Goal: Task Accomplishment & Management: Complete application form

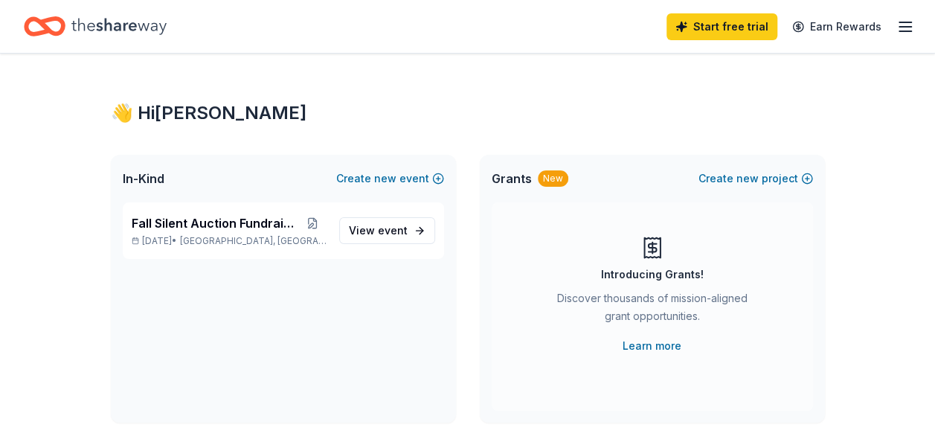
click at [910, 28] on icon "button" at bounding box center [905, 27] width 18 height 18
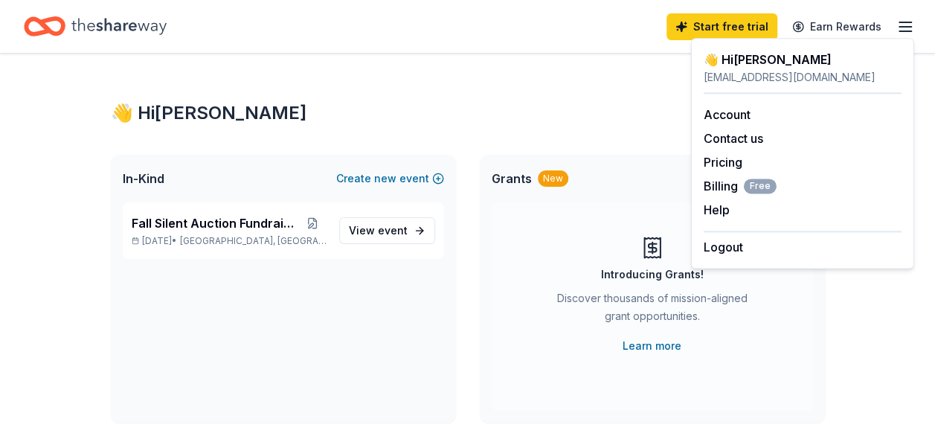
click at [228, 338] on div "Fall Silent Auction Fundraiser [DATE] • [GEOGRAPHIC_DATA], [GEOGRAPHIC_DATA] Vi…" at bounding box center [283, 312] width 345 height 220
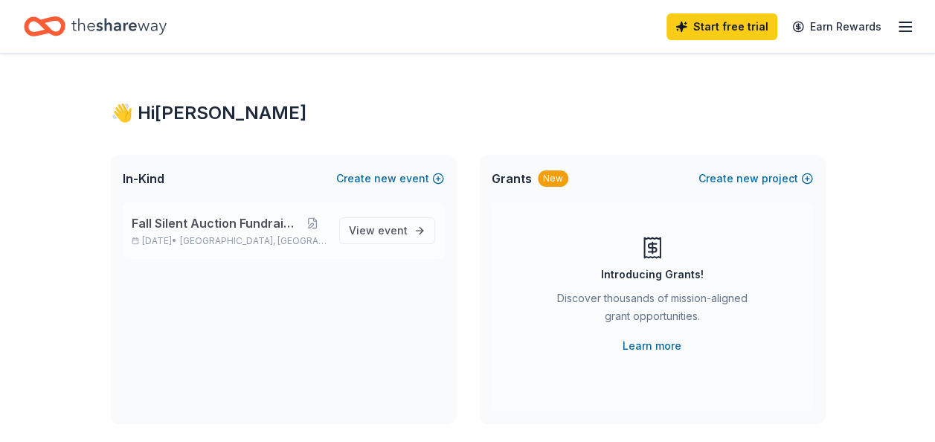
click at [201, 236] on p "[DATE] • [GEOGRAPHIC_DATA], [GEOGRAPHIC_DATA]" at bounding box center [230, 241] width 196 height 12
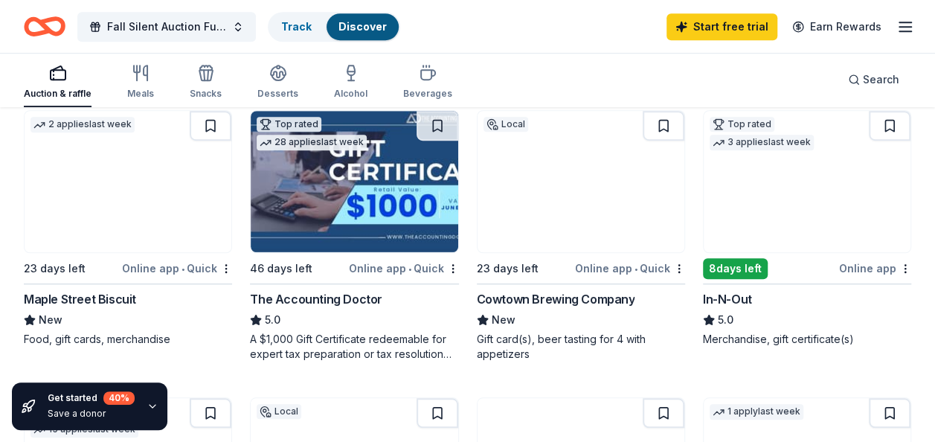
scroll to position [457, 0]
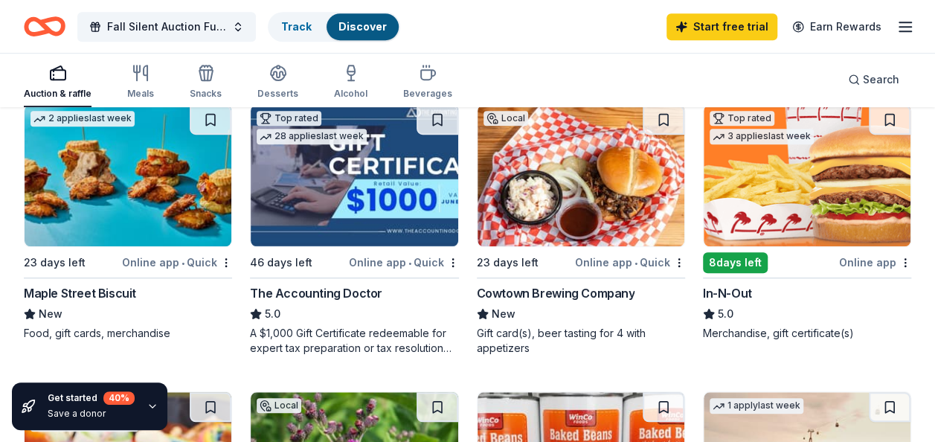
click at [147, 228] on img at bounding box center [128, 175] width 207 height 141
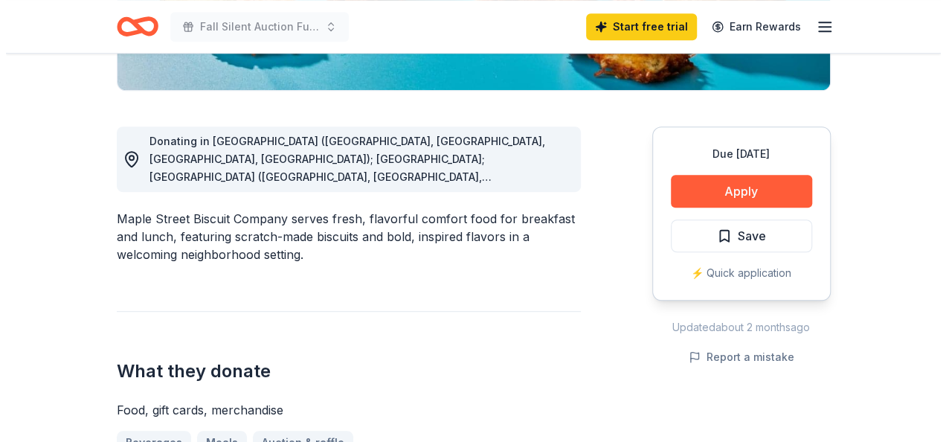
scroll to position [366, 0]
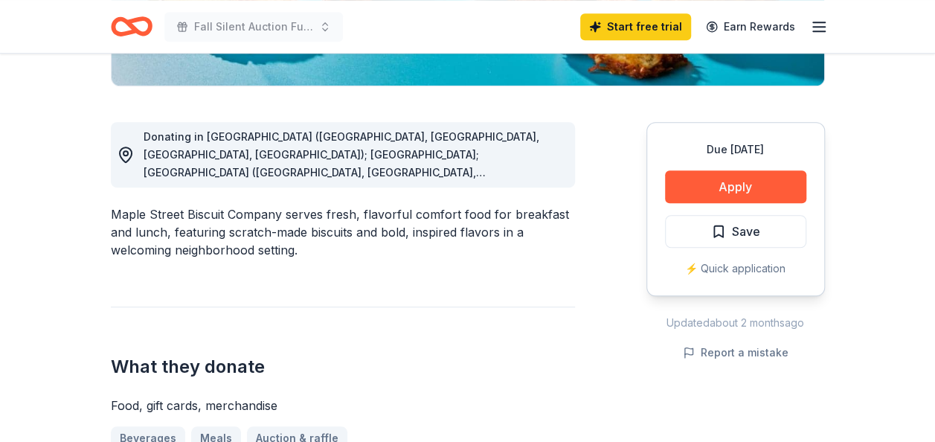
click at [718, 164] on div "Due [DATE] Apply Save ⚡️ Quick application" at bounding box center [735, 209] width 178 height 174
click at [721, 175] on button "Apply" at bounding box center [735, 186] width 141 height 33
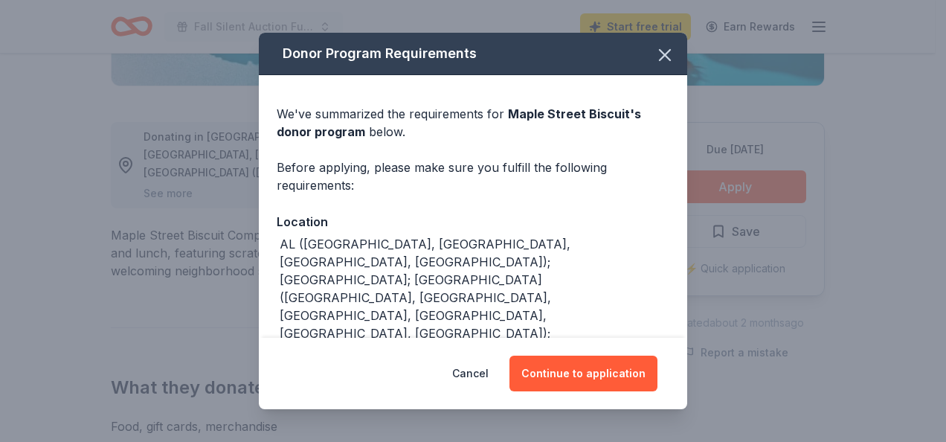
scroll to position [139, 0]
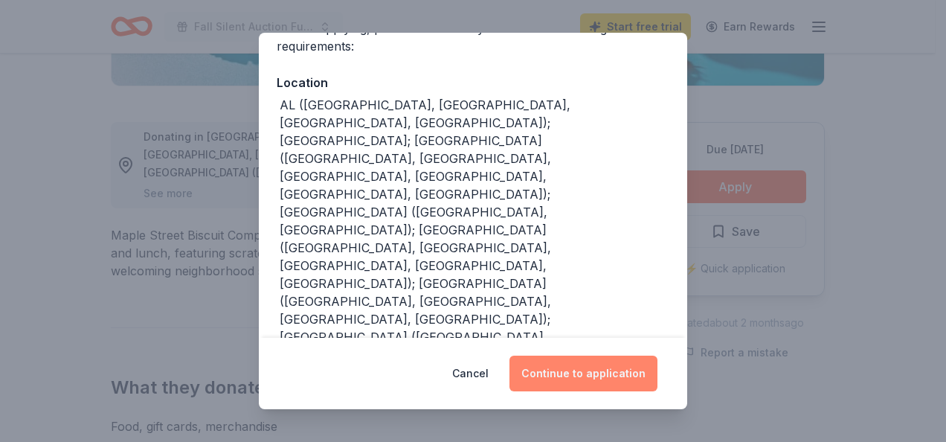
click at [583, 388] on button "Continue to application" at bounding box center [583, 373] width 148 height 36
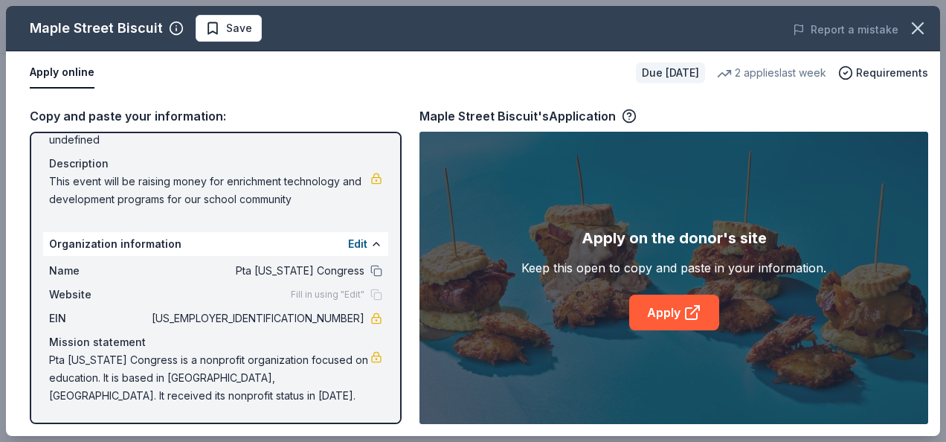
scroll to position [0, 0]
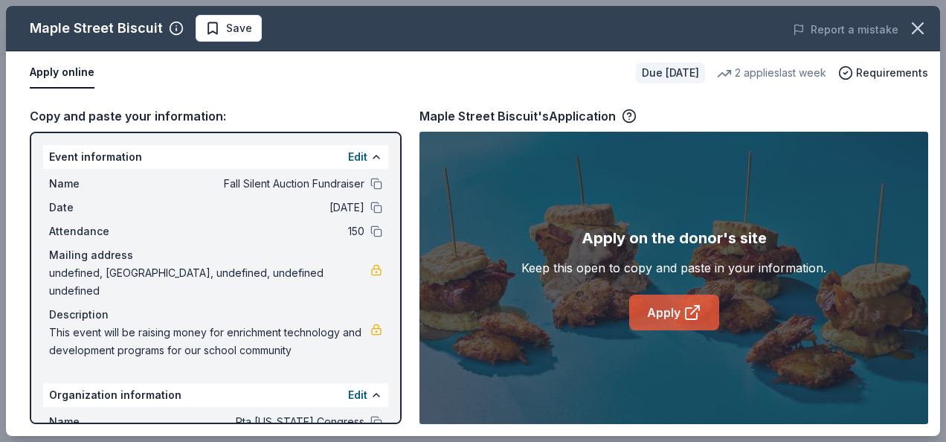
click at [682, 311] on link "Apply" at bounding box center [674, 312] width 90 height 36
